Goal: Complete application form: Complete application form

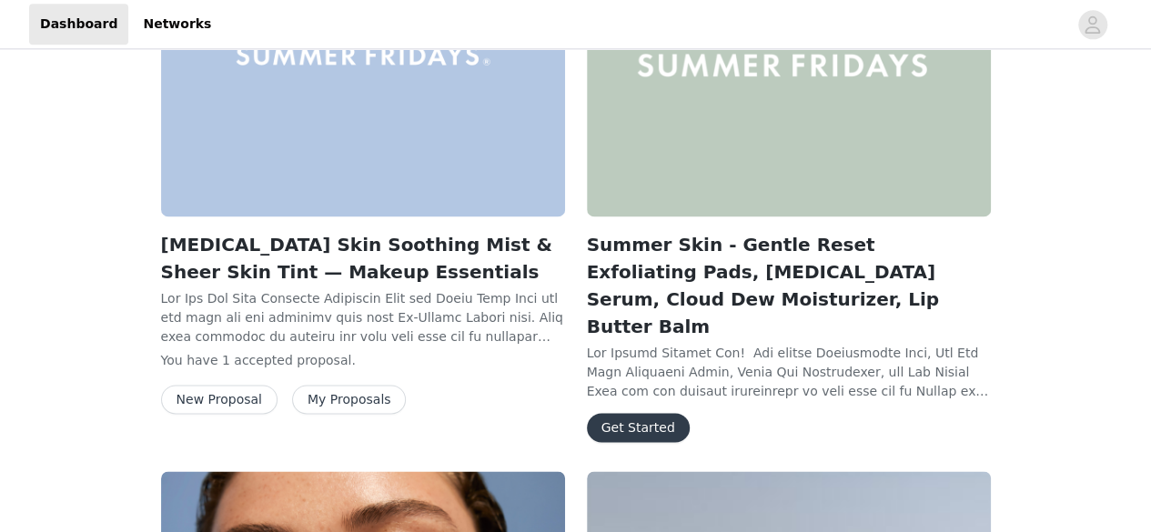
scroll to position [1222, 0]
click at [593, 412] on div "Get Started" at bounding box center [789, 426] width 404 height 29
click at [603, 412] on button "Get Started" at bounding box center [638, 426] width 103 height 29
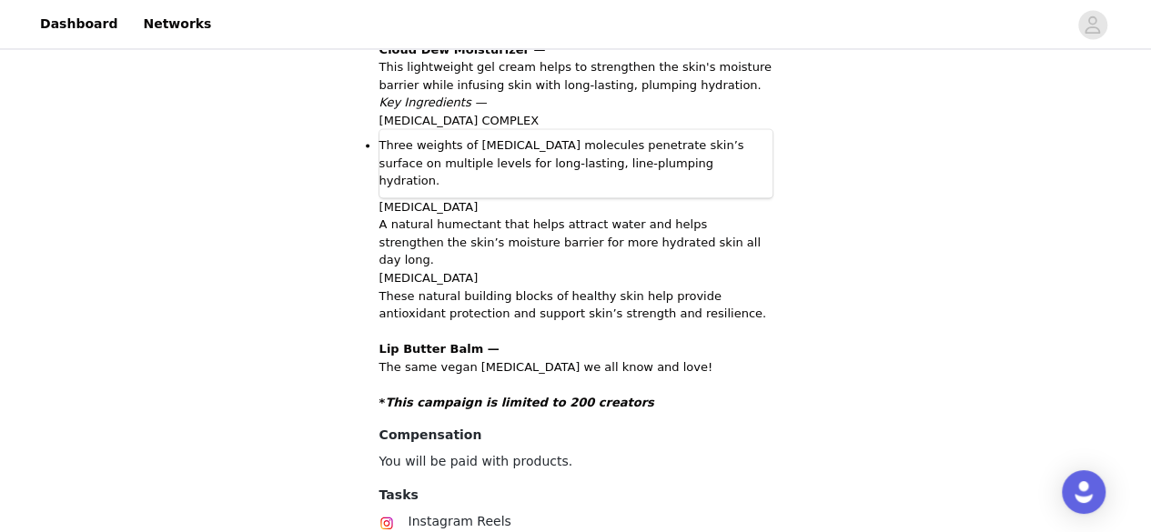
scroll to position [1531, 0]
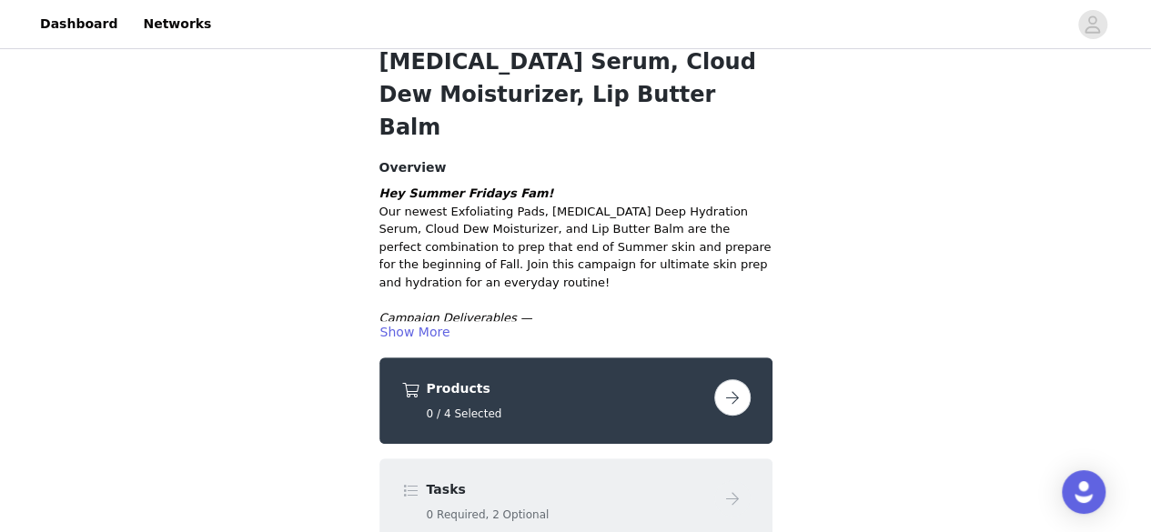
scroll to position [252, 0]
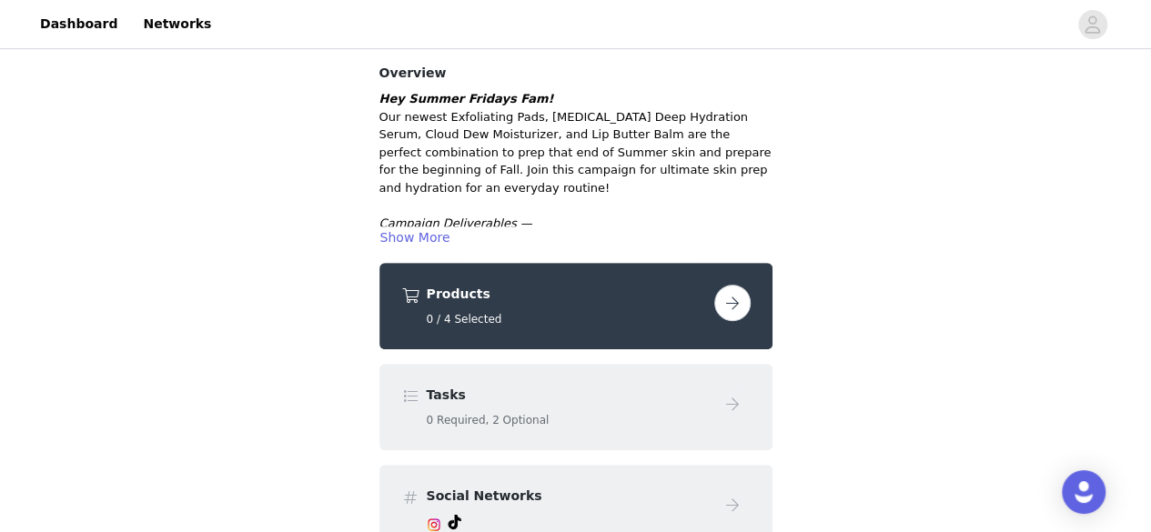
click at [537, 263] on div "Products 0 / 4 Selected" at bounding box center [576, 306] width 393 height 86
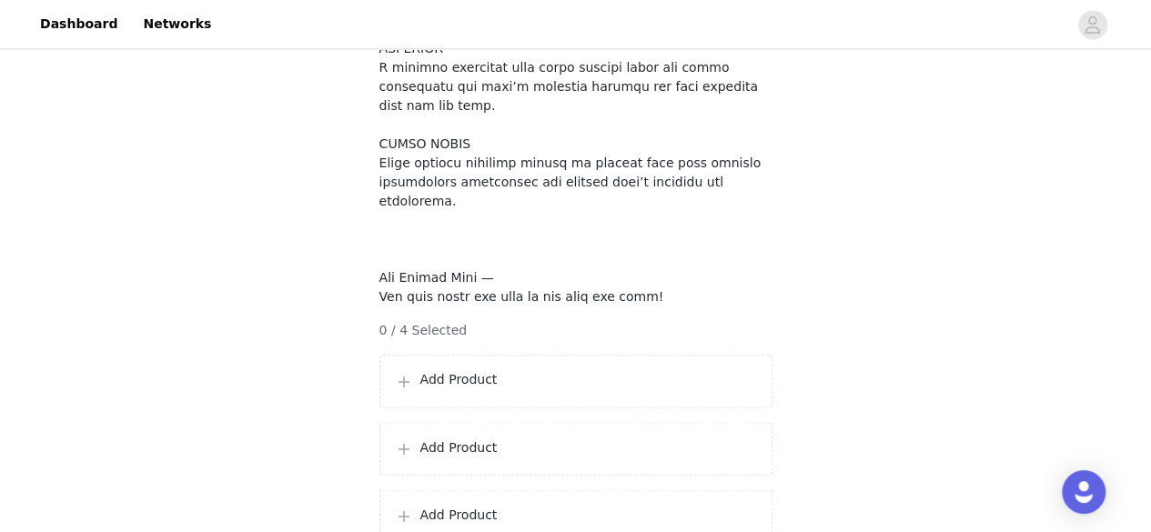
scroll to position [1339, 0]
click at [497, 371] on p "Add Product" at bounding box center [589, 380] width 337 height 19
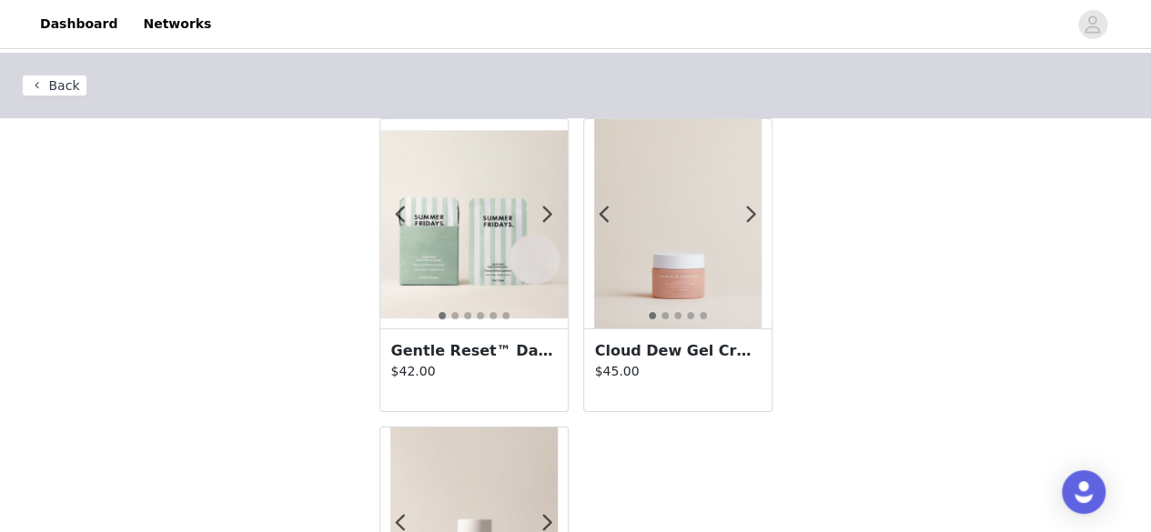
click at [435, 222] on img at bounding box center [474, 224] width 188 height 188
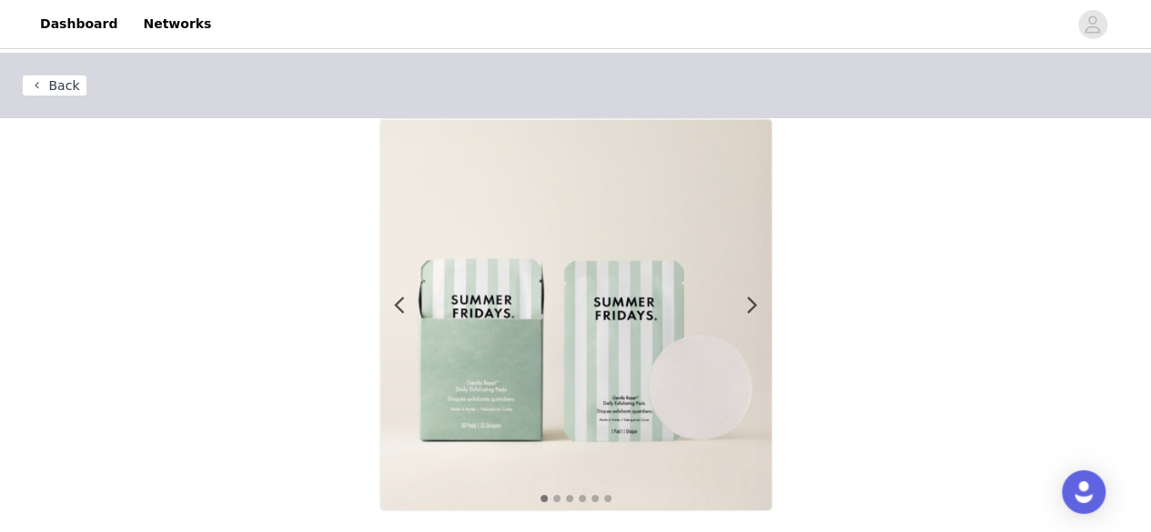
scroll to position [230, 0]
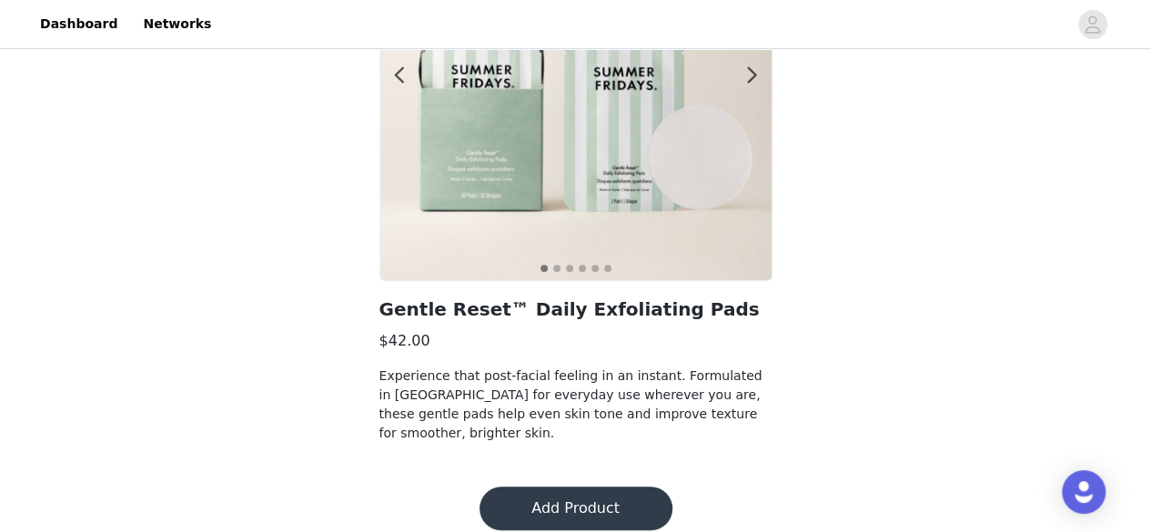
click at [584, 502] on button "Add Product" at bounding box center [576, 509] width 193 height 44
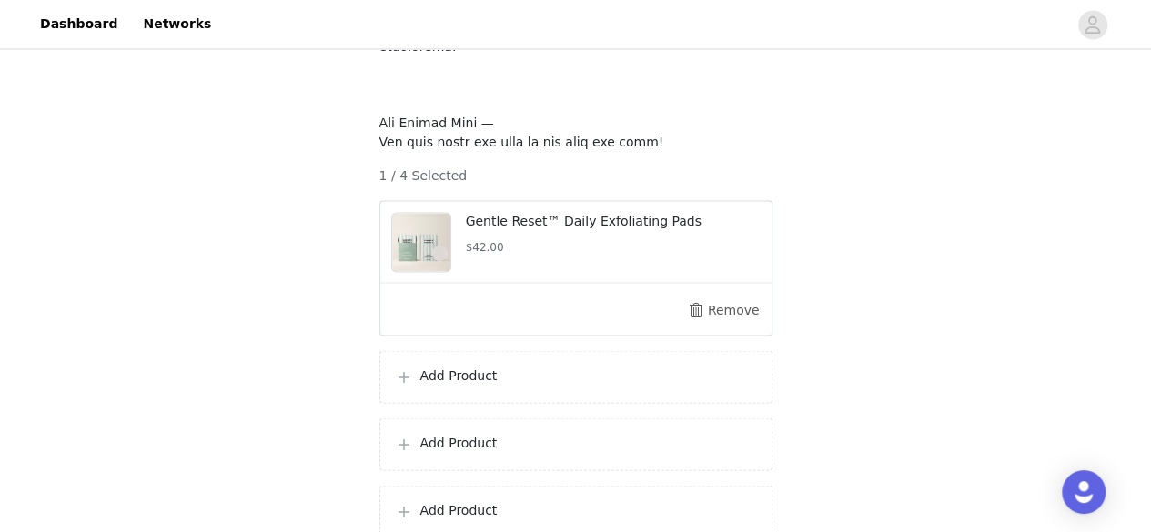
scroll to position [1493, 0]
click at [545, 368] on p "Add Product" at bounding box center [589, 377] width 337 height 19
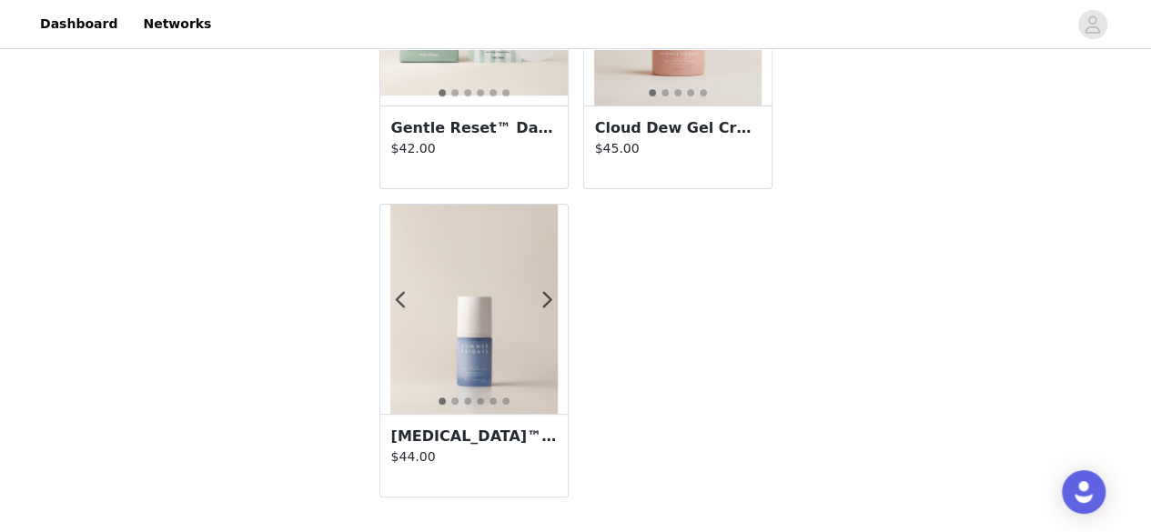
scroll to position [82, 0]
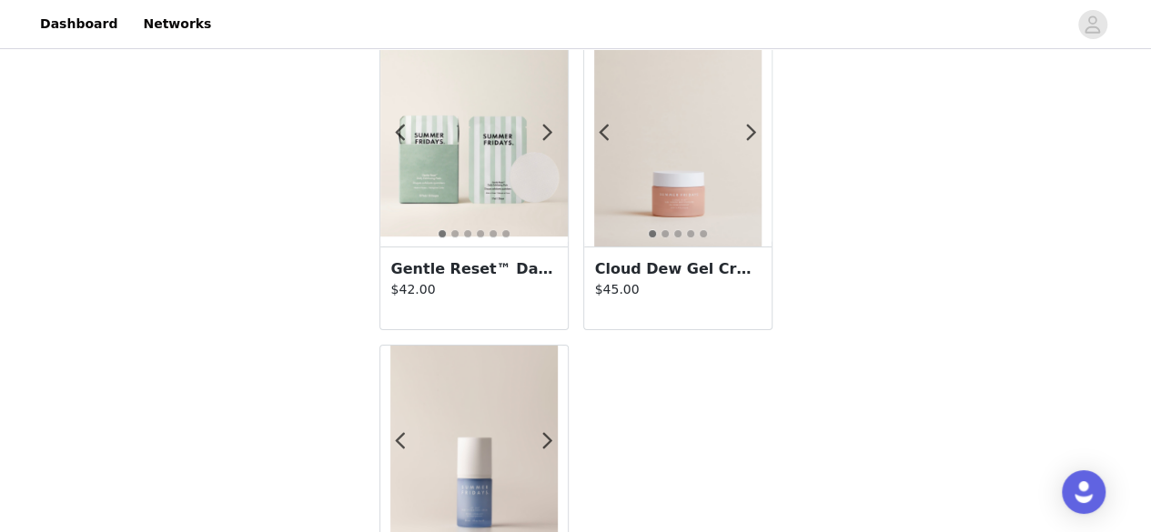
click at [684, 184] on img at bounding box center [677, 141] width 167 height 209
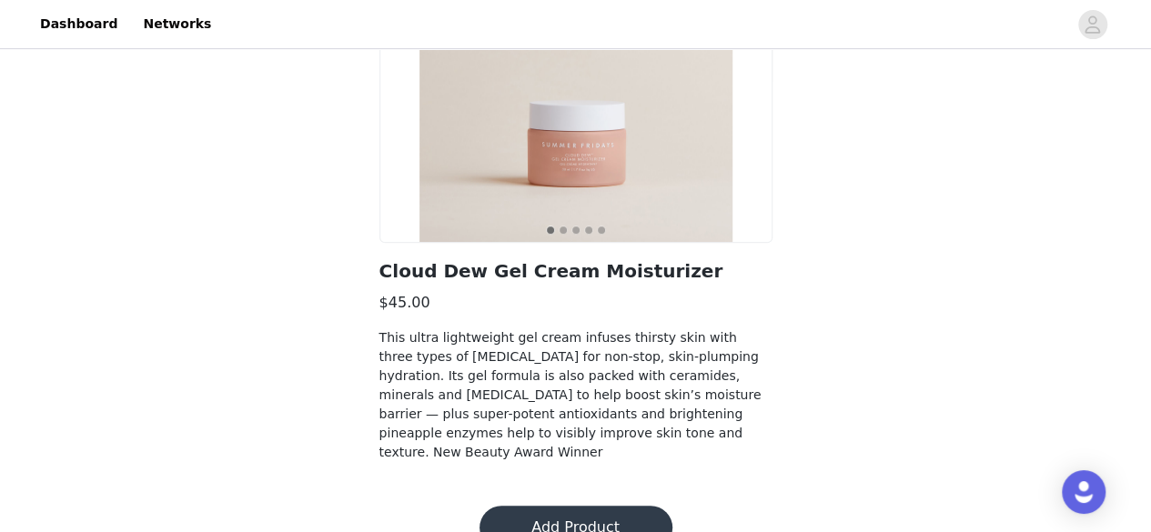
scroll to position [274, 0]
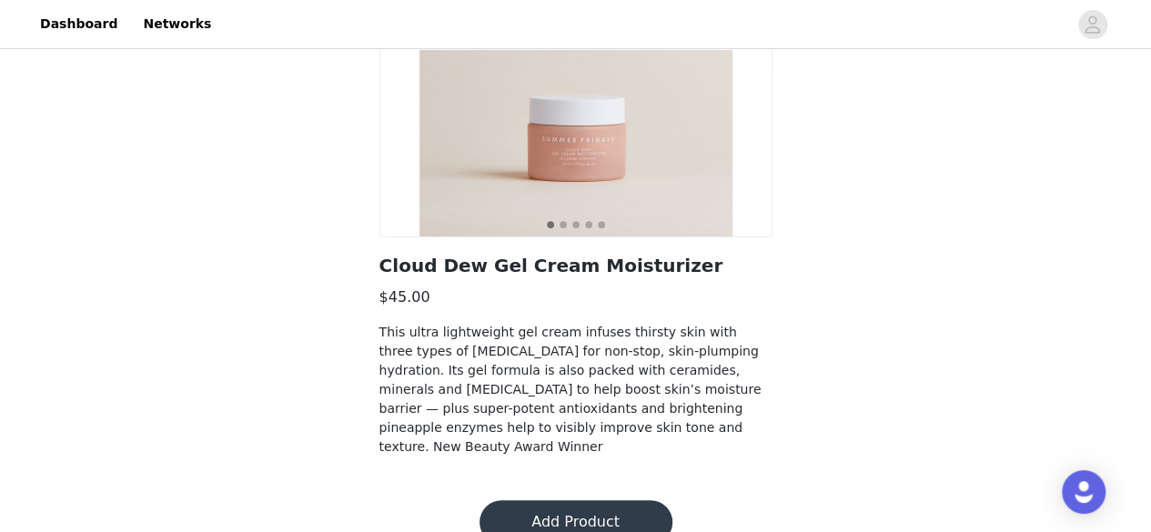
click at [628, 501] on button "Add Product" at bounding box center [576, 523] width 193 height 44
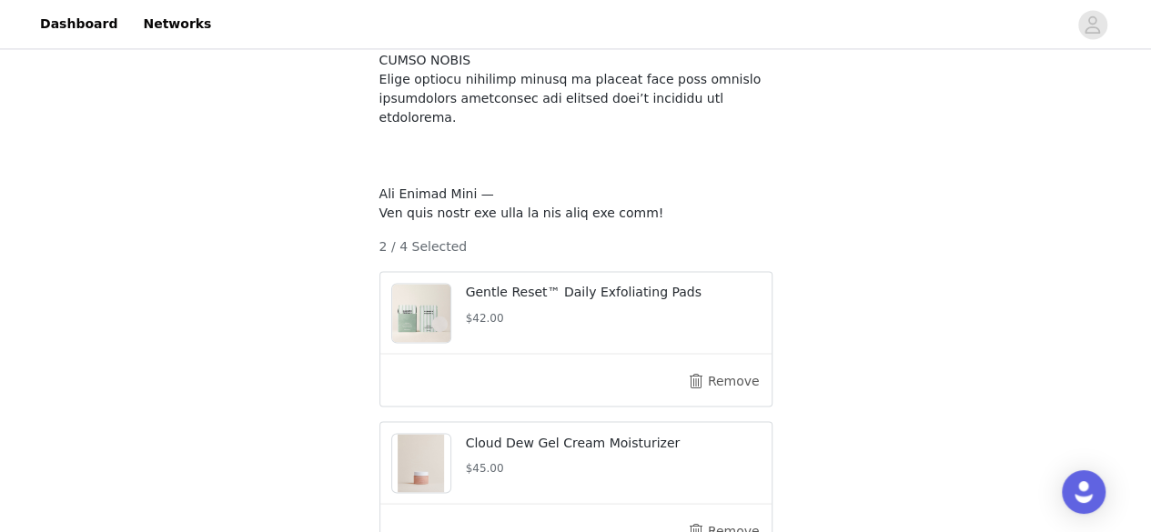
scroll to position [1449, 0]
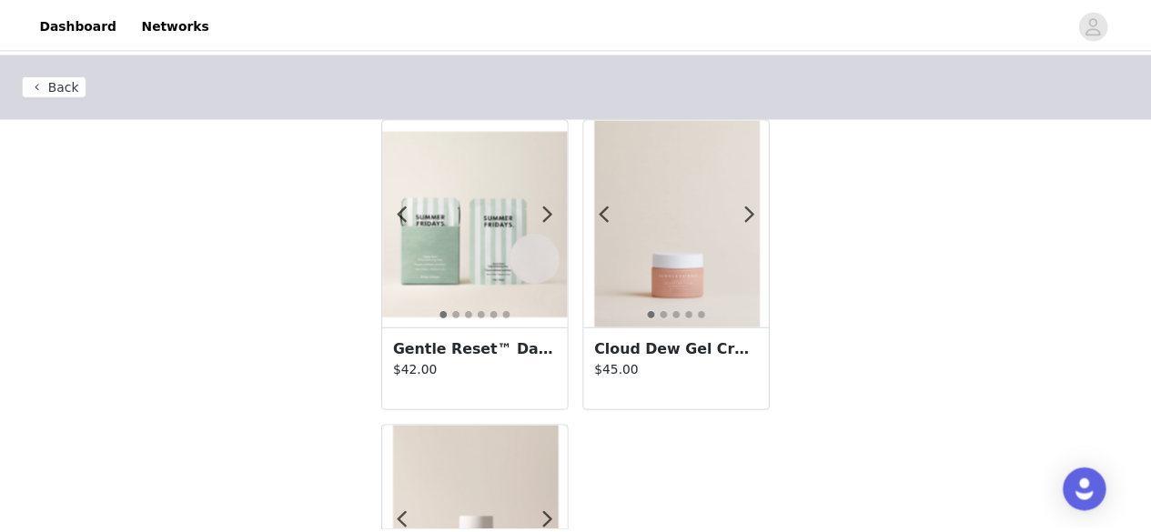
scroll to position [223, 0]
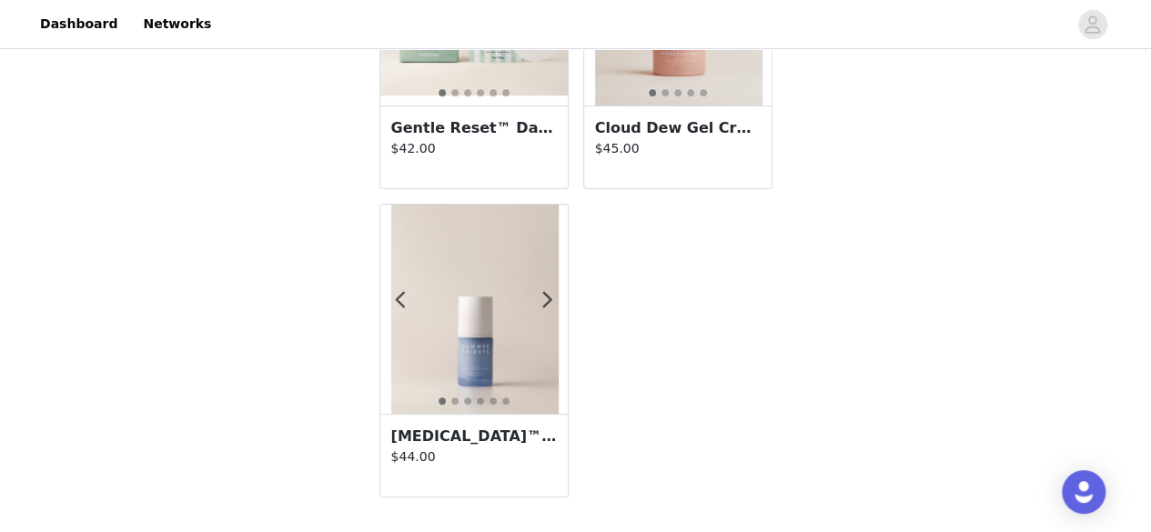
click at [500, 338] on img at bounding box center [473, 309] width 167 height 209
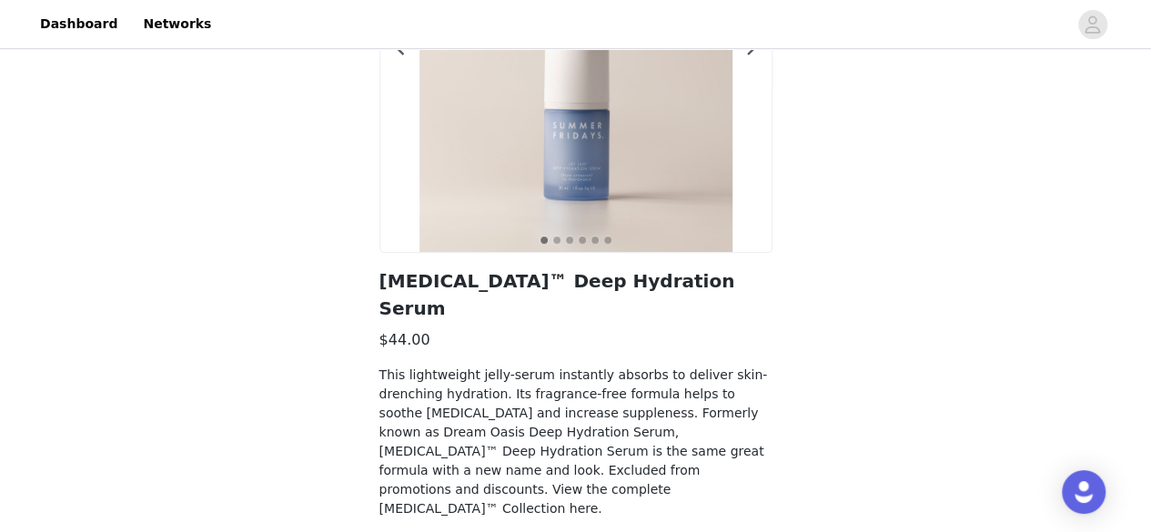
scroll to position [288, 0]
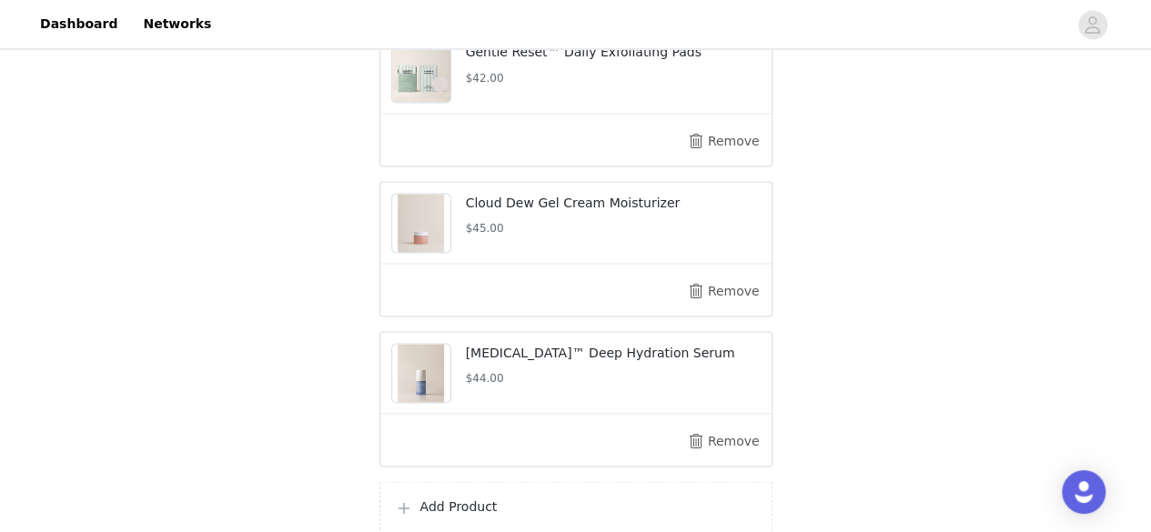
scroll to position [1696, 0]
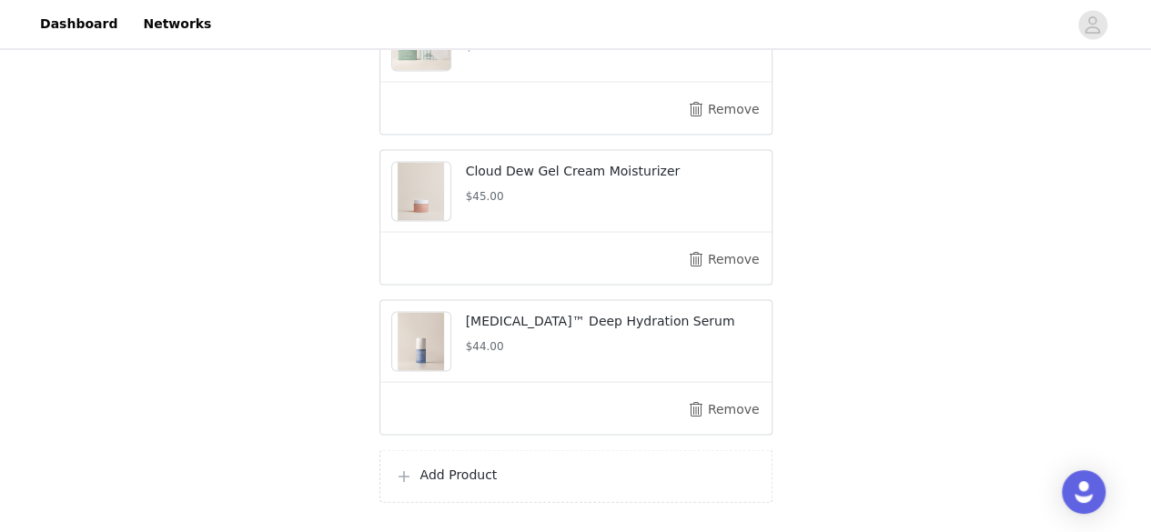
click at [529, 465] on p "Add Product" at bounding box center [589, 474] width 337 height 19
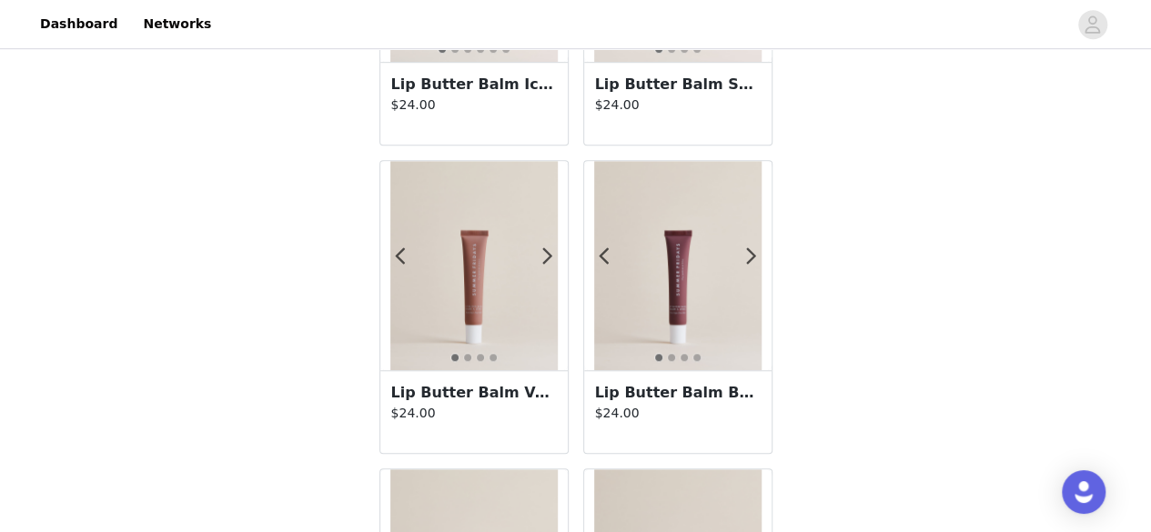
scroll to position [600, 0]
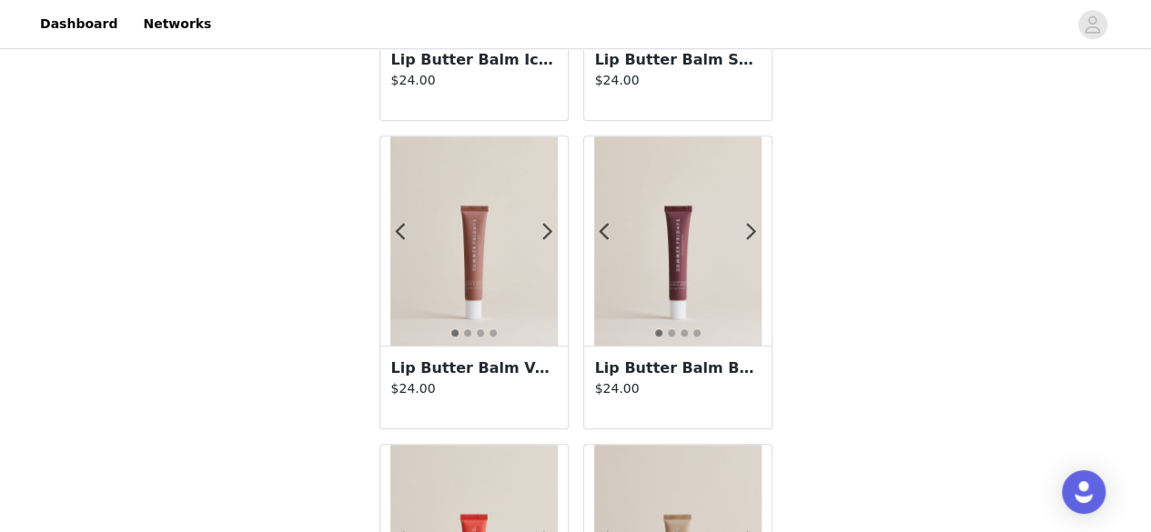
click at [500, 364] on h3 "Lip Butter Balm Vanilla Beige" at bounding box center [474, 369] width 166 height 22
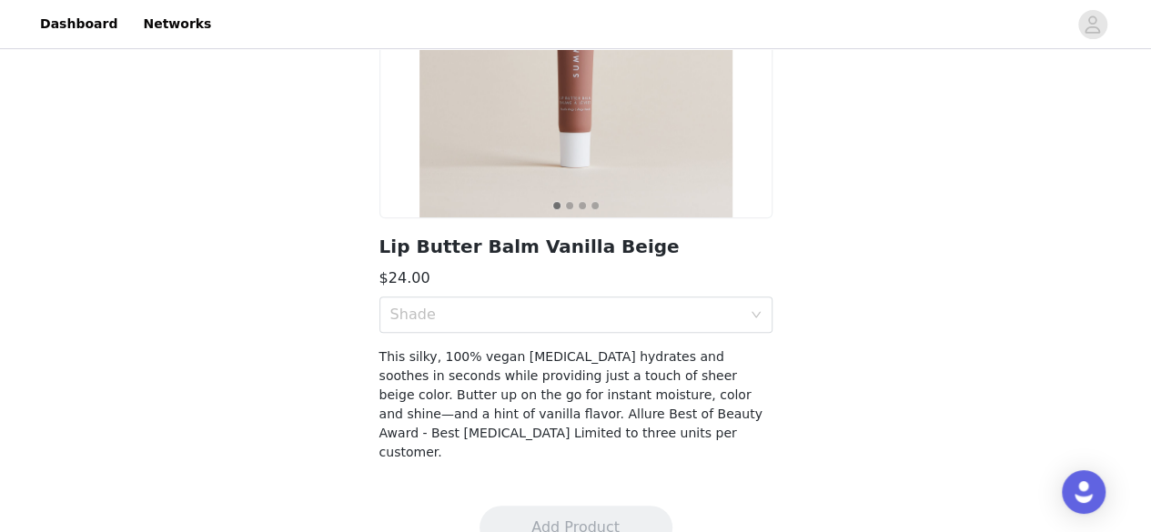
scroll to position [312, 0]
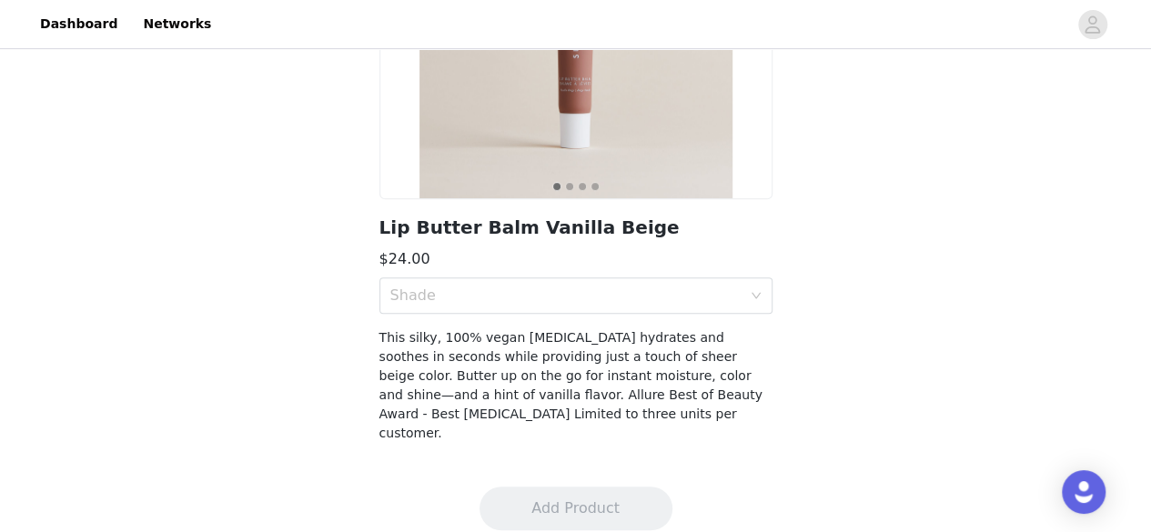
click at [586, 269] on h3 "$24.00" at bounding box center [576, 259] width 393 height 22
click at [590, 289] on div "Shade" at bounding box center [565, 296] width 351 height 18
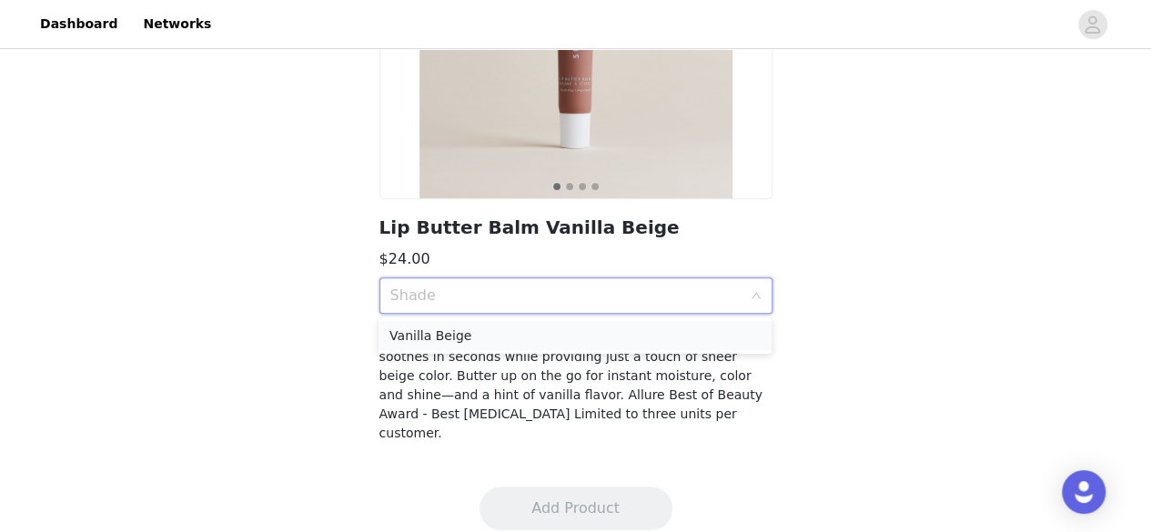
click at [594, 332] on div "Vanilla Beige" at bounding box center [575, 336] width 371 height 20
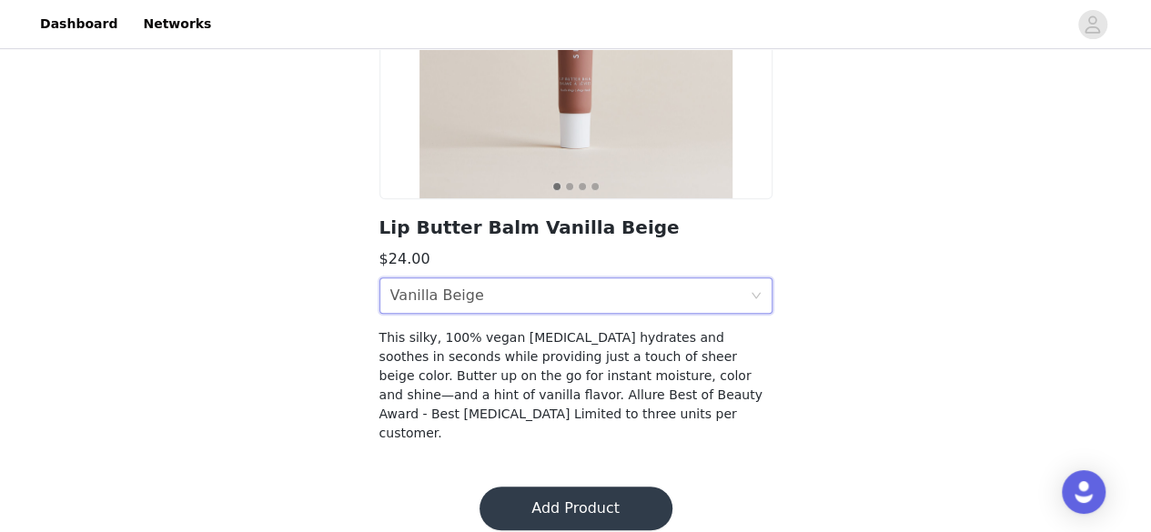
click at [574, 465] on footer "Add Product" at bounding box center [576, 508] width 237 height 87
click at [574, 487] on button "Add Product" at bounding box center [576, 509] width 193 height 44
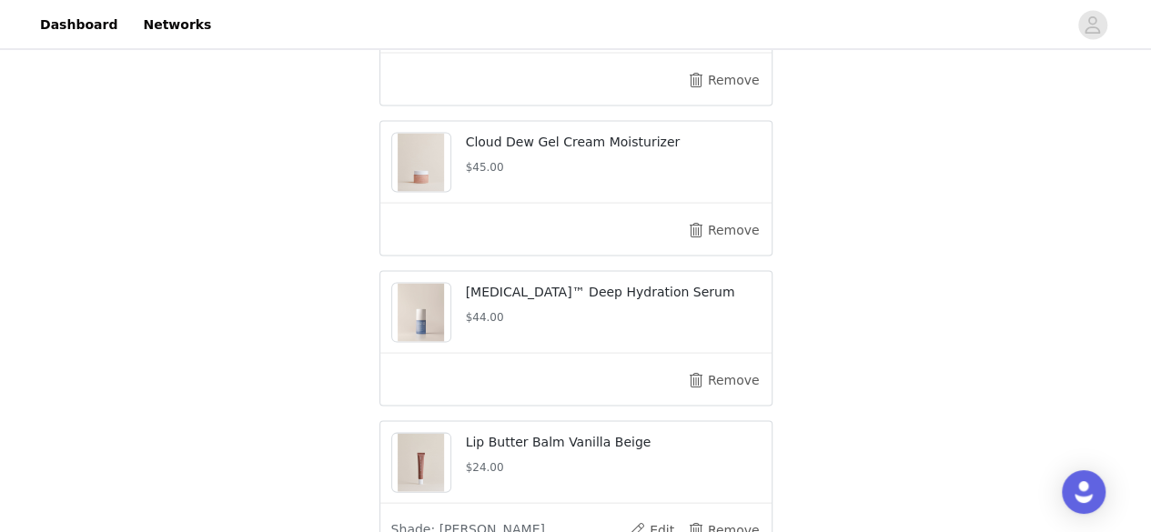
scroll to position [1779, 0]
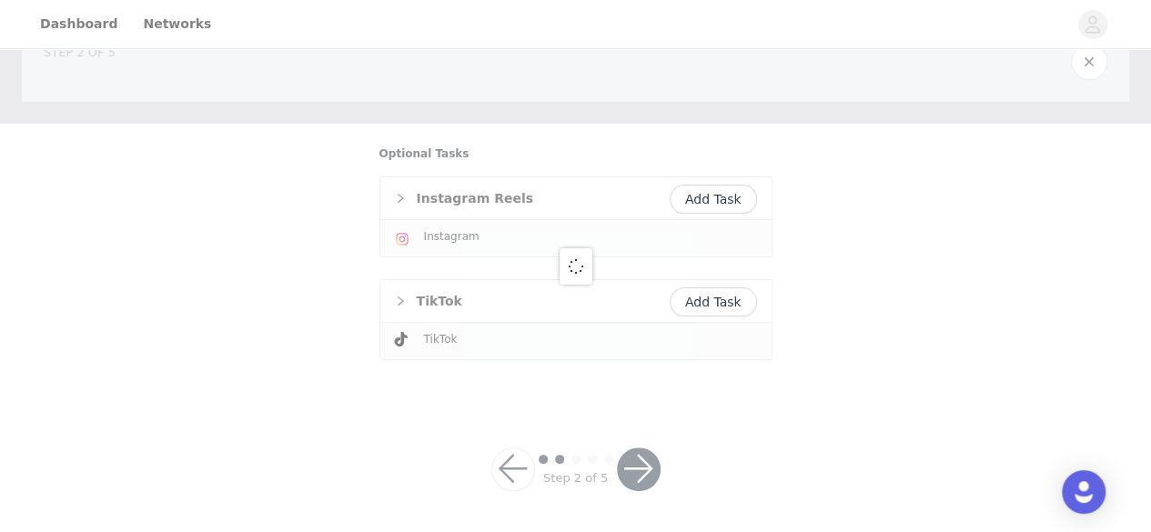
scroll to position [277, 0]
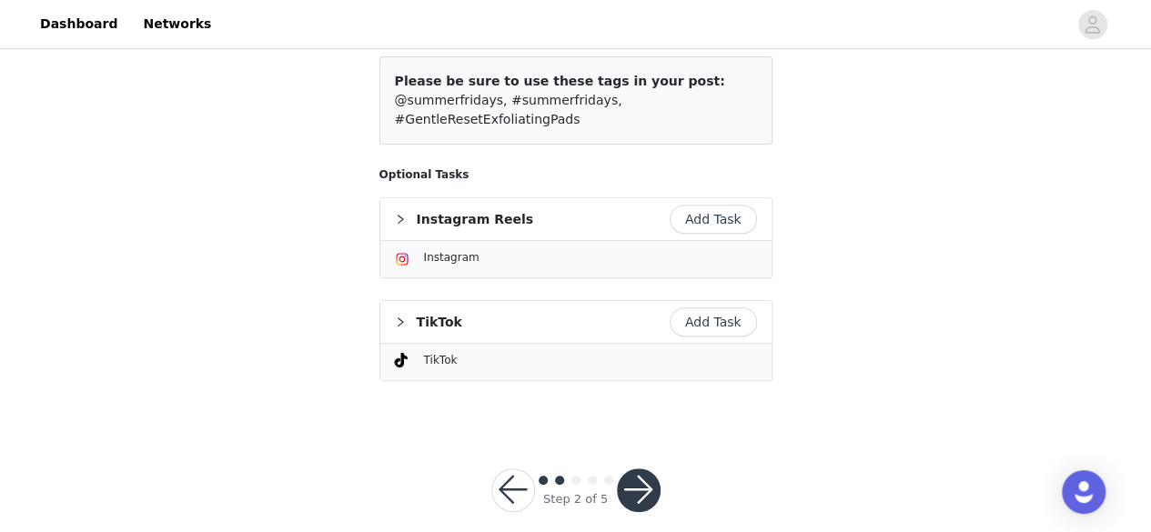
click at [719, 205] on button "Add Task" at bounding box center [713, 219] width 87 height 29
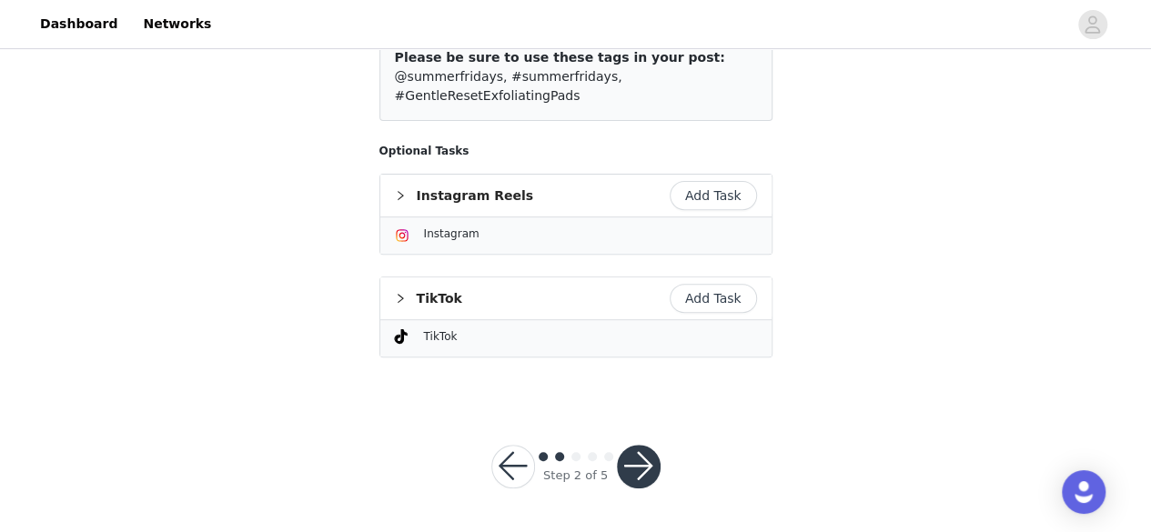
scroll to position [210, 0]
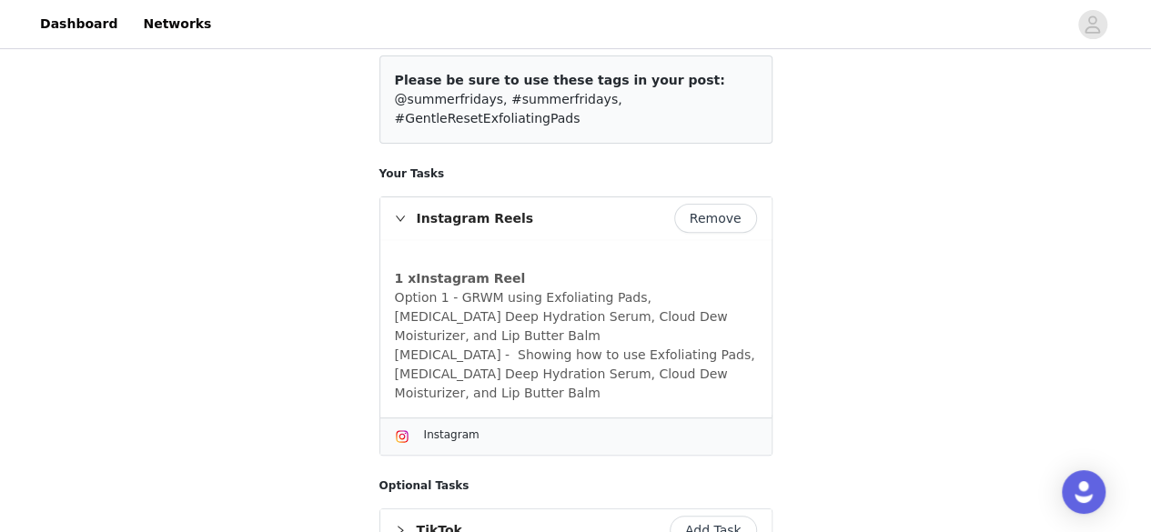
click at [701, 516] on button "Add Task" at bounding box center [713, 530] width 87 height 29
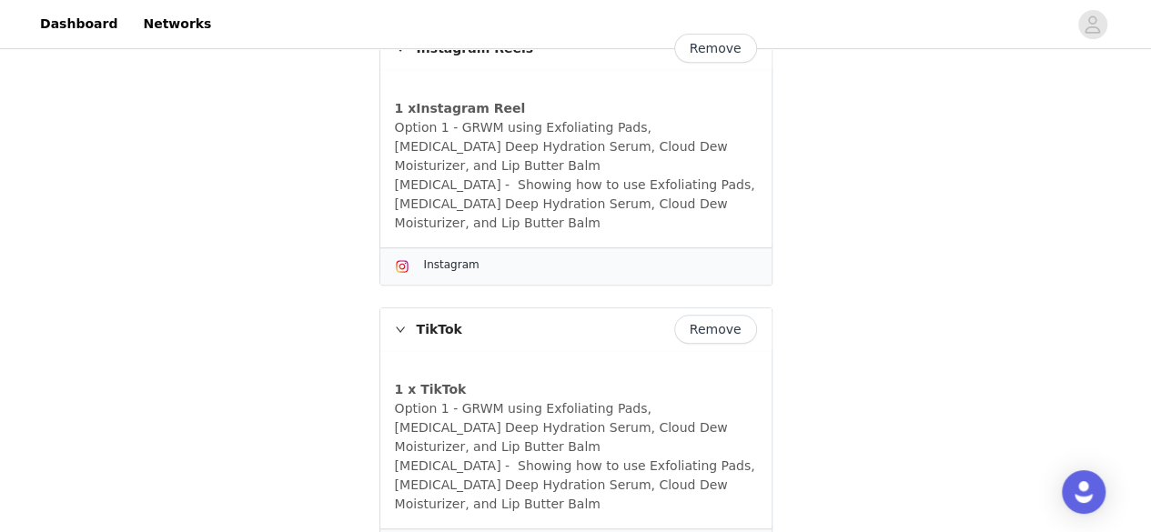
scroll to position [490, 0]
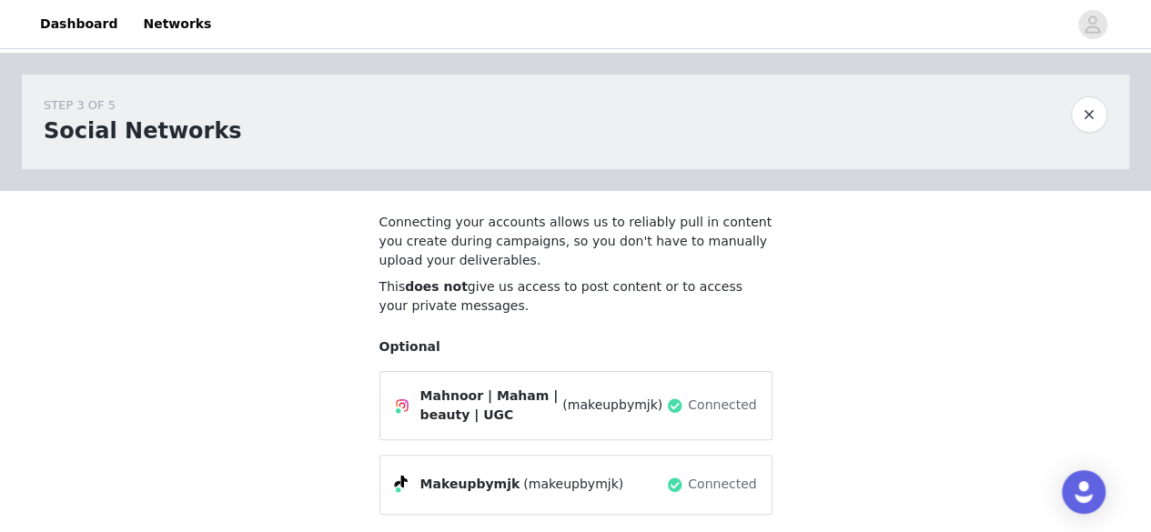
scroll to position [147, 0]
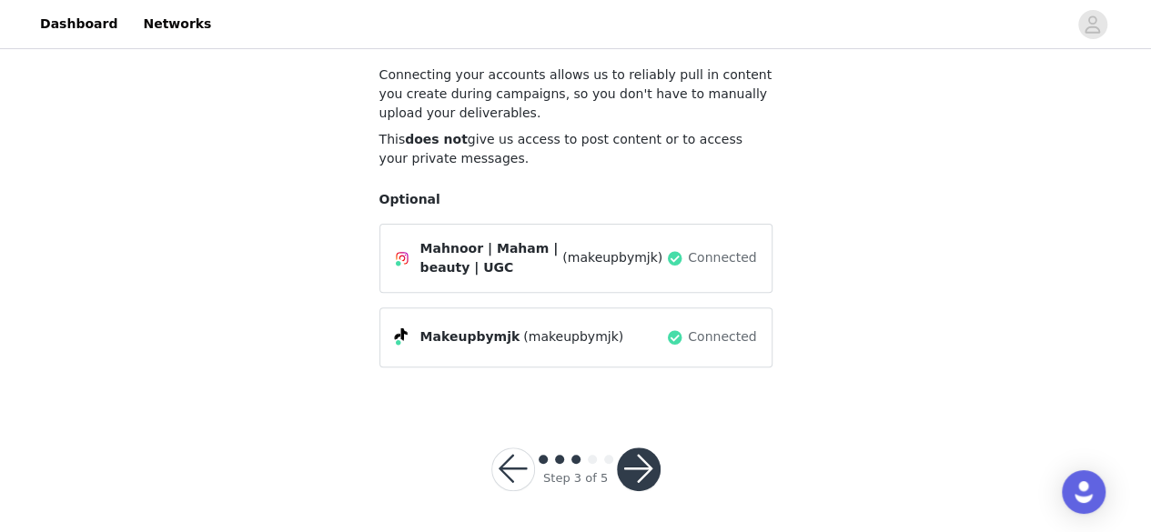
click at [644, 469] on button "button" at bounding box center [639, 470] width 44 height 44
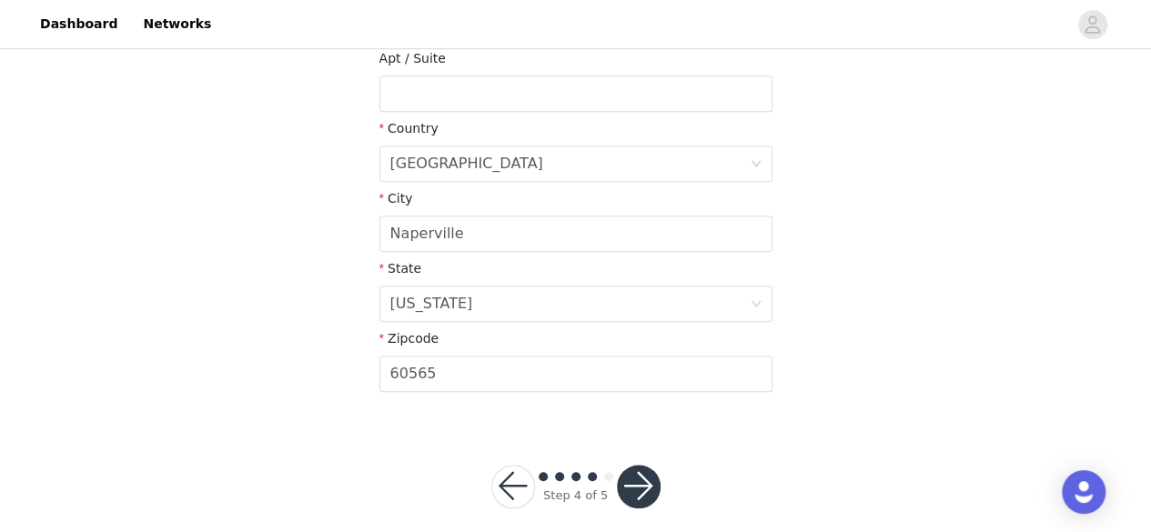
scroll to position [590, 0]
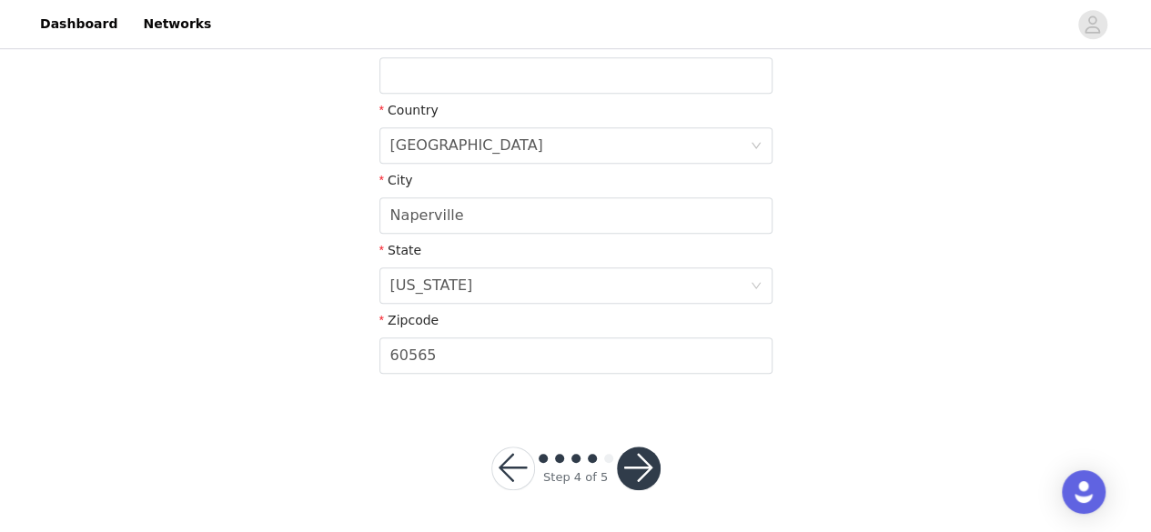
click at [626, 489] on div "Step 4 of 5" at bounding box center [576, 468] width 213 height 87
click at [634, 477] on button "button" at bounding box center [639, 469] width 44 height 44
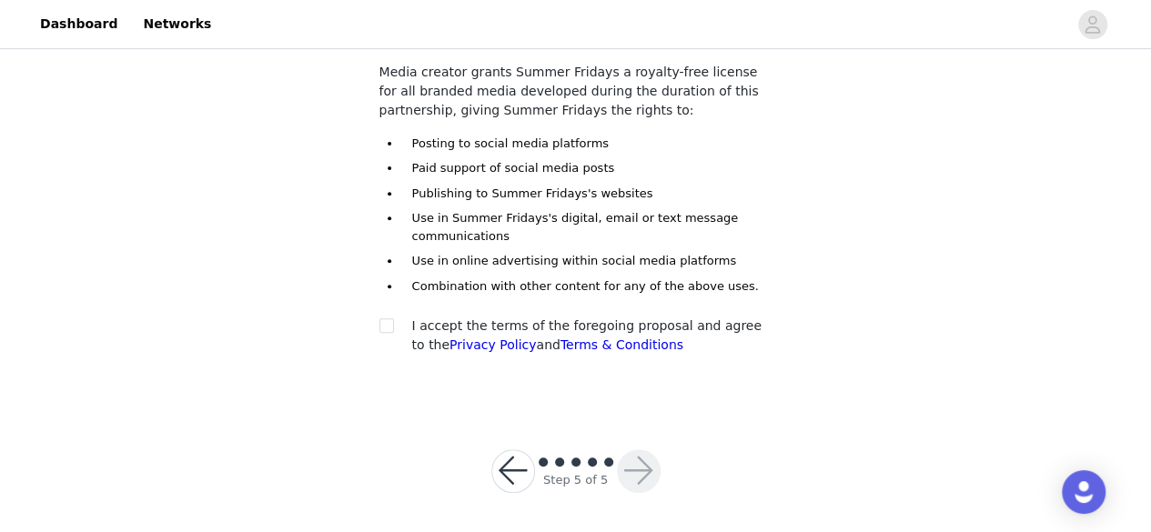
scroll to position [262, 0]
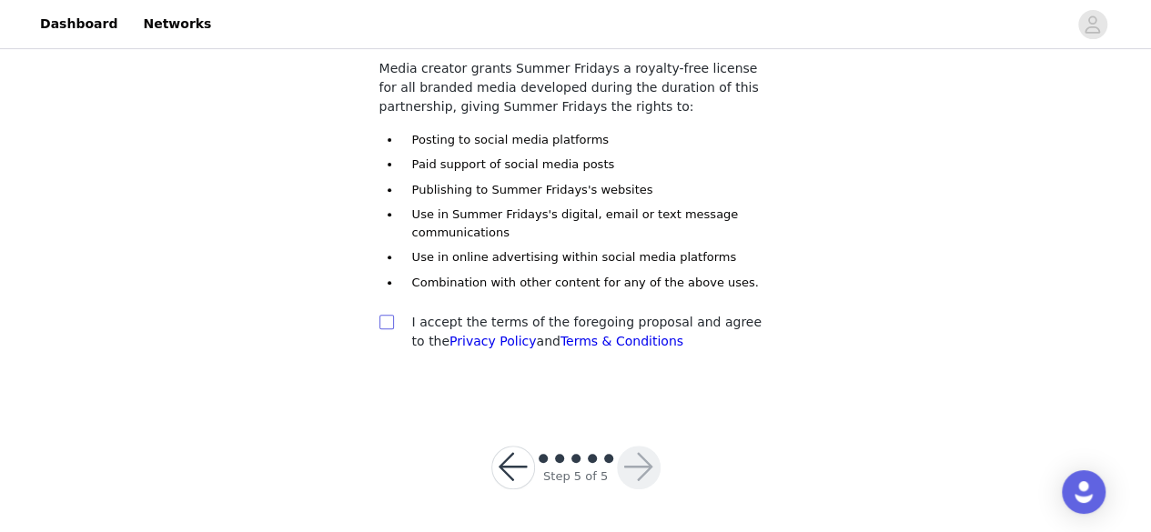
click at [390, 323] on input "checkbox" at bounding box center [386, 321] width 13 height 13
checkbox input "true"
click at [624, 476] on button "button" at bounding box center [639, 468] width 44 height 44
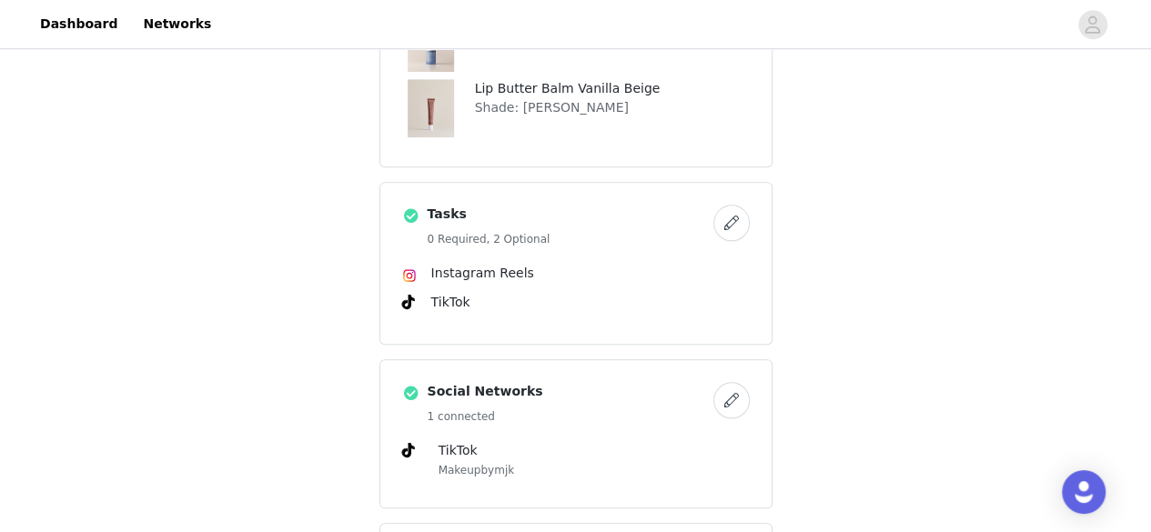
scroll to position [1039, 0]
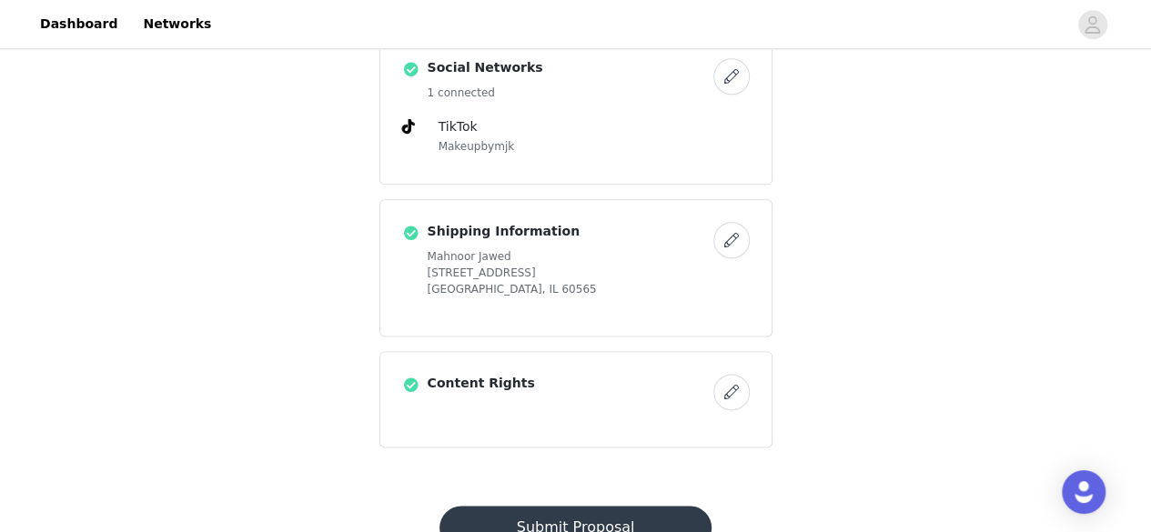
click at [549, 506] on button "Submit Proposal" at bounding box center [576, 528] width 272 height 44
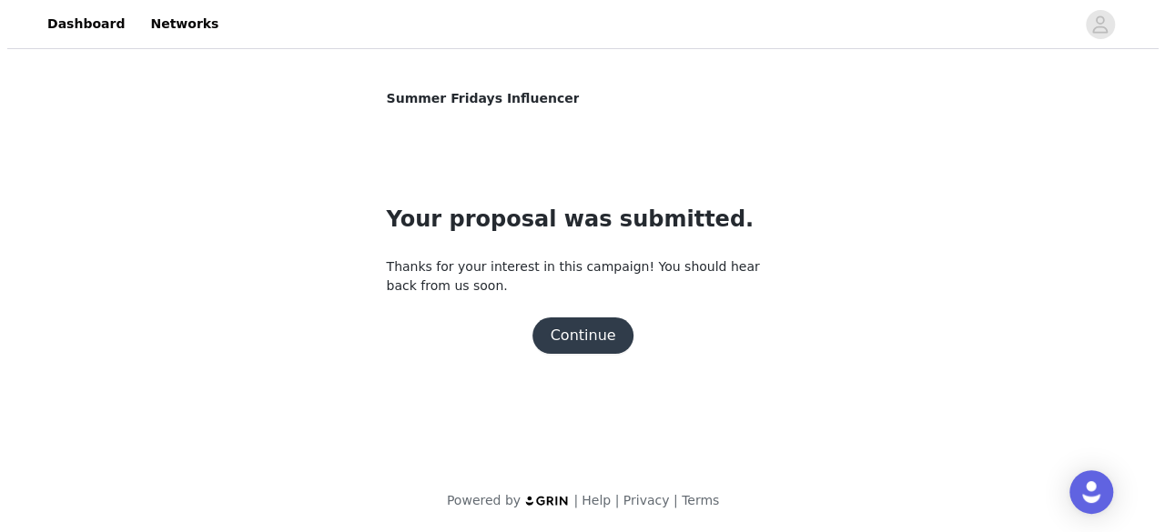
scroll to position [0, 0]
click at [559, 327] on button "Continue" at bounding box center [583, 336] width 102 height 36
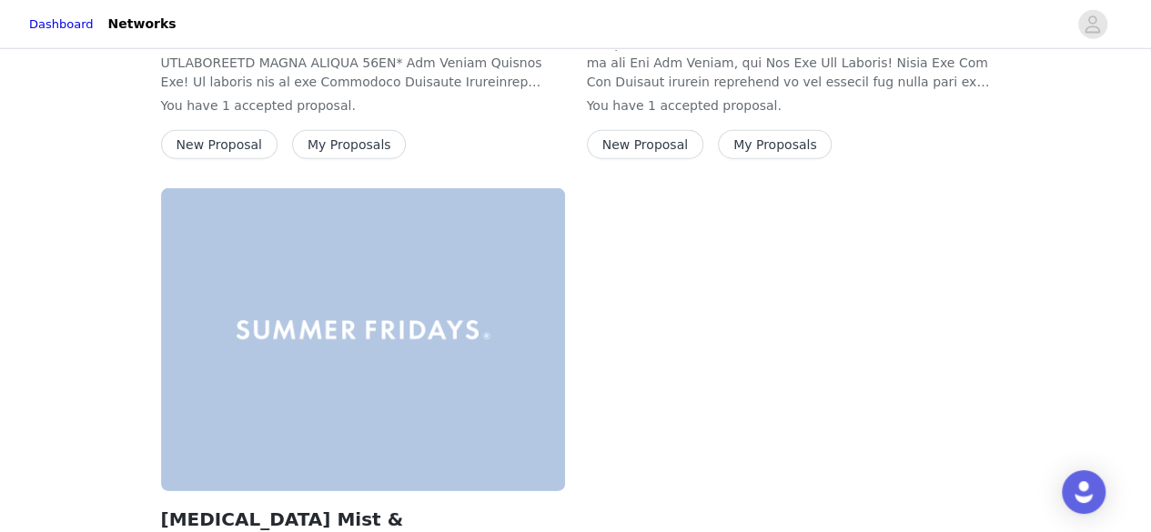
scroll to position [2755, 0]
